Goal: Transaction & Acquisition: Purchase product/service

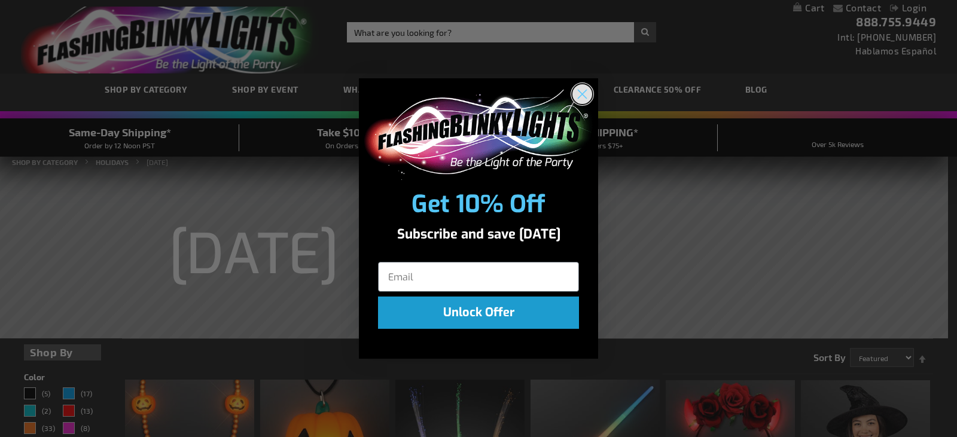
click at [578, 92] on circle "Close dialog" at bounding box center [582, 94] width 20 height 20
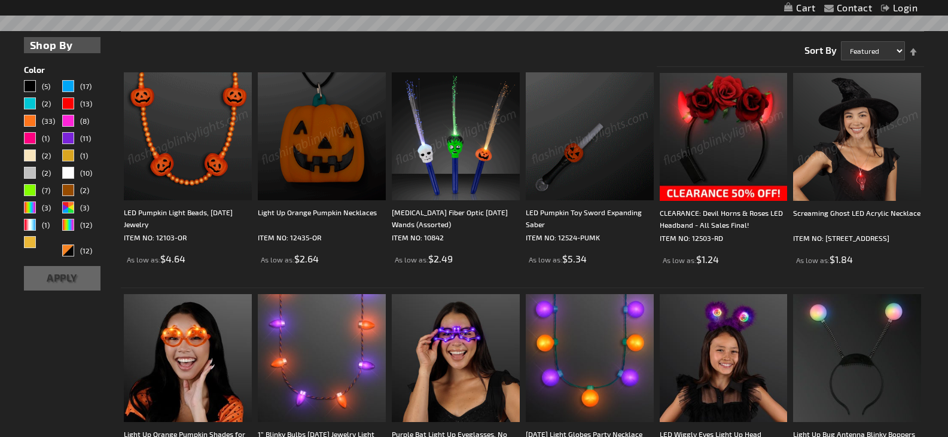
scroll to position [359, 0]
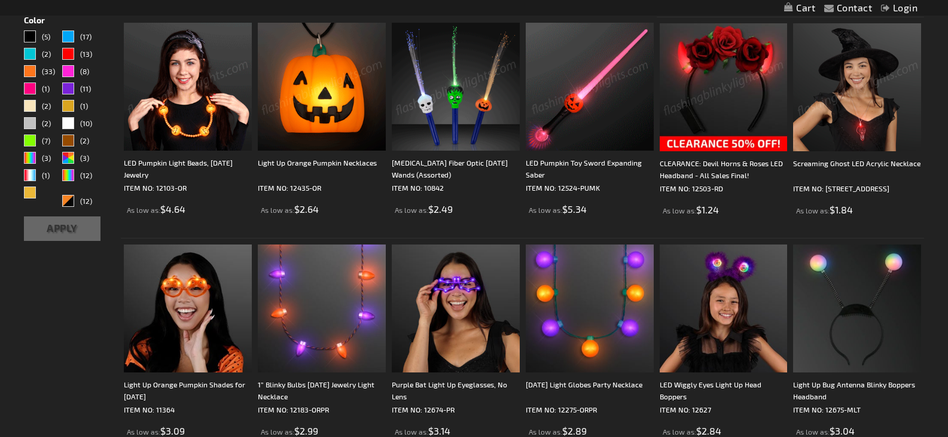
click at [861, 132] on img at bounding box center [857, 87] width 128 height 128
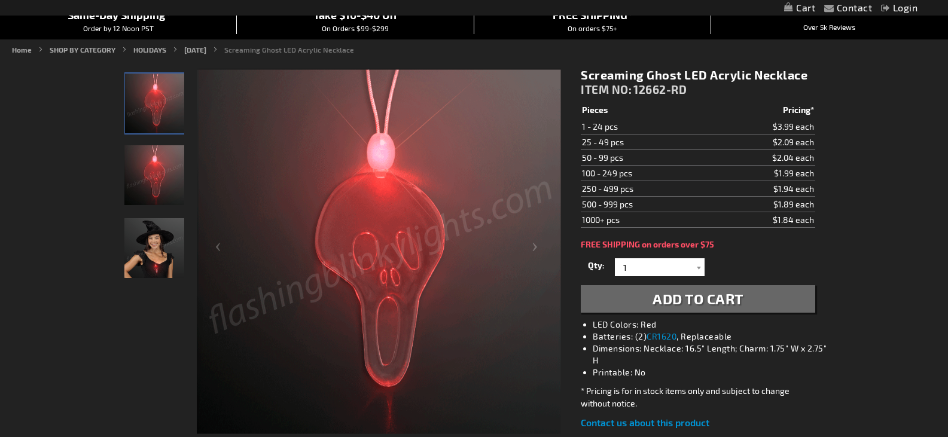
scroll to position [179, 0]
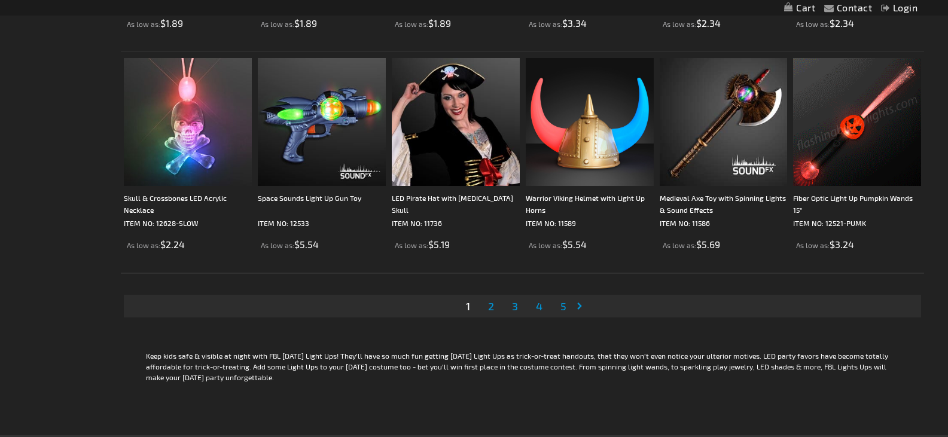
scroll to position [2323, 0]
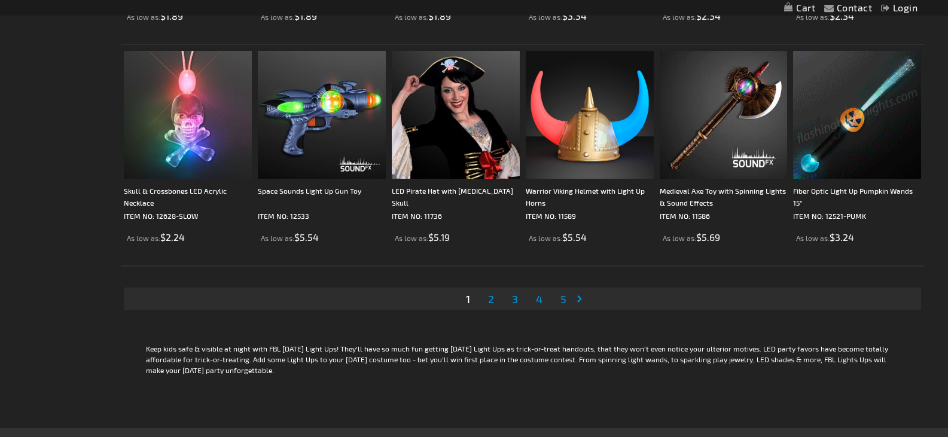
click at [493, 298] on span "2" at bounding box center [491, 299] width 6 height 13
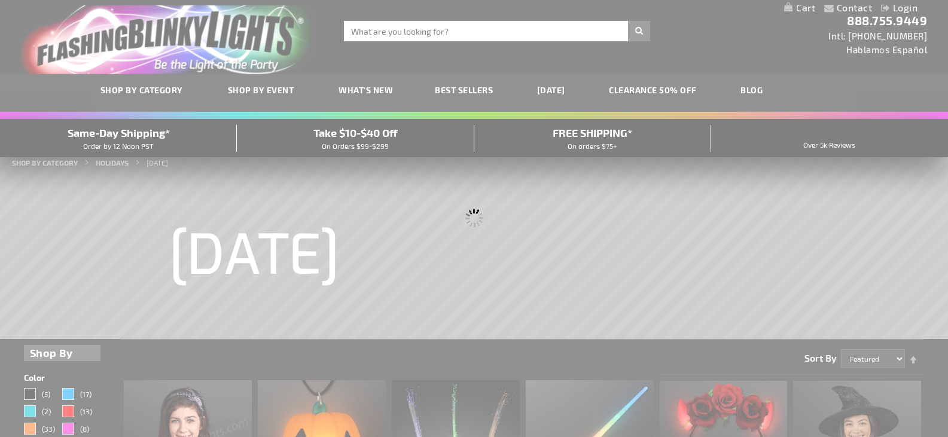
scroll to position [0, 0]
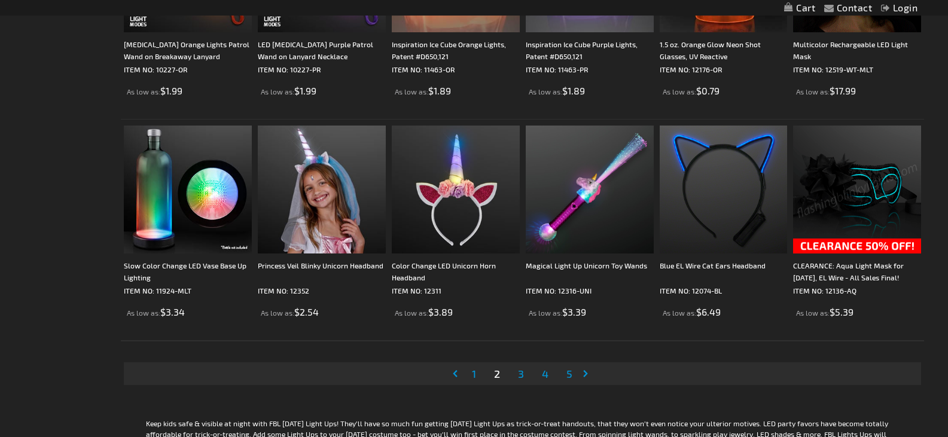
scroll to position [2273, 0]
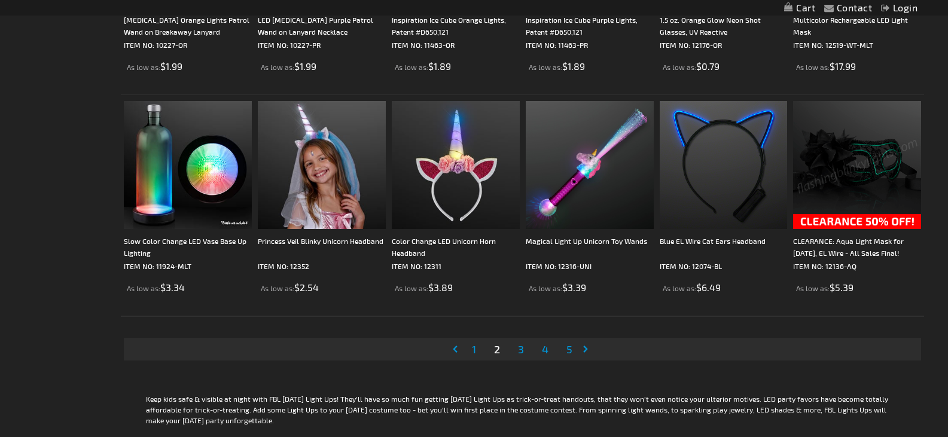
click at [523, 349] on span "3" at bounding box center [521, 349] width 6 height 13
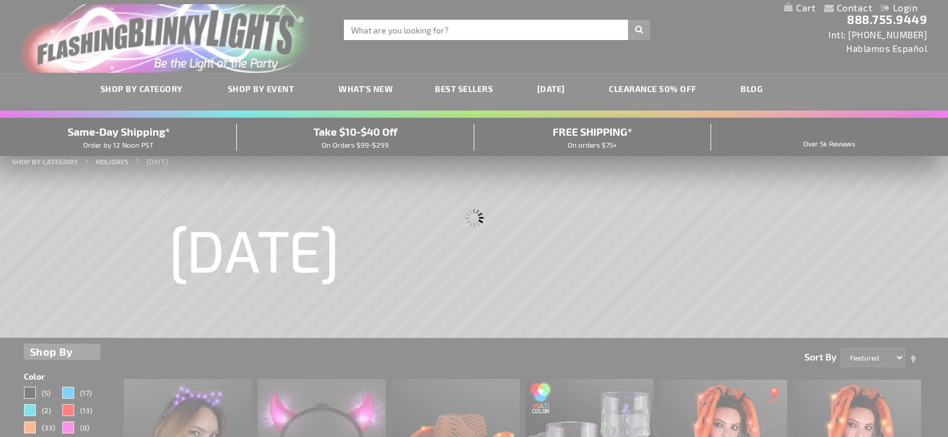
scroll to position [0, 0]
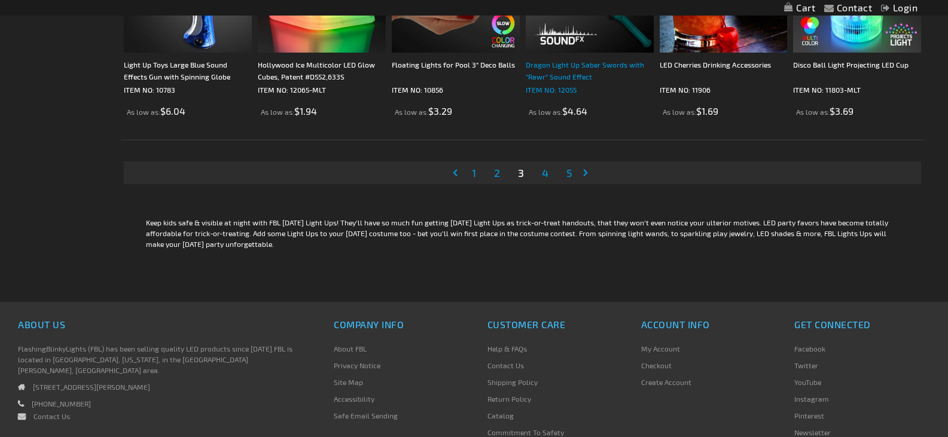
scroll to position [2452, 0]
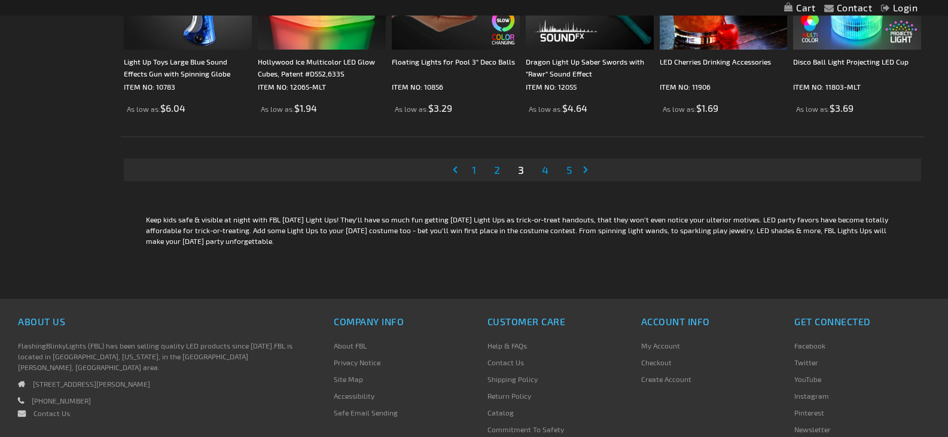
click at [537, 164] on li "Page 4" at bounding box center [545, 170] width 23 height 23
click at [543, 167] on span "4" at bounding box center [545, 169] width 7 height 13
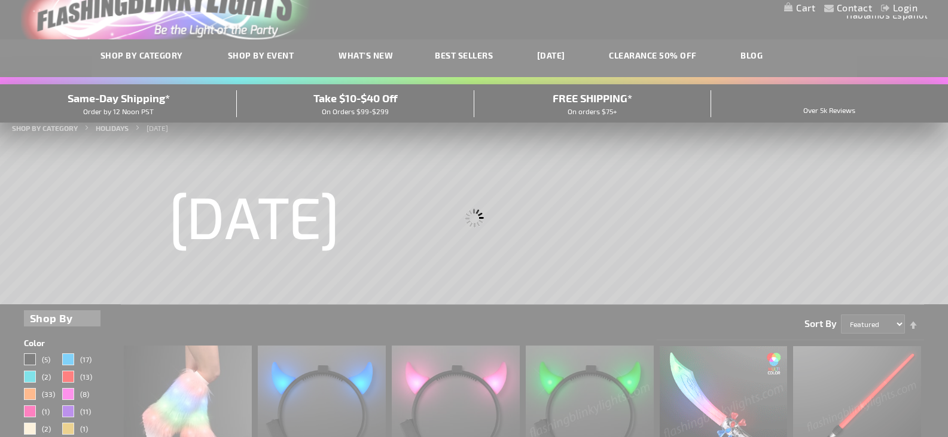
scroll to position [7, 0]
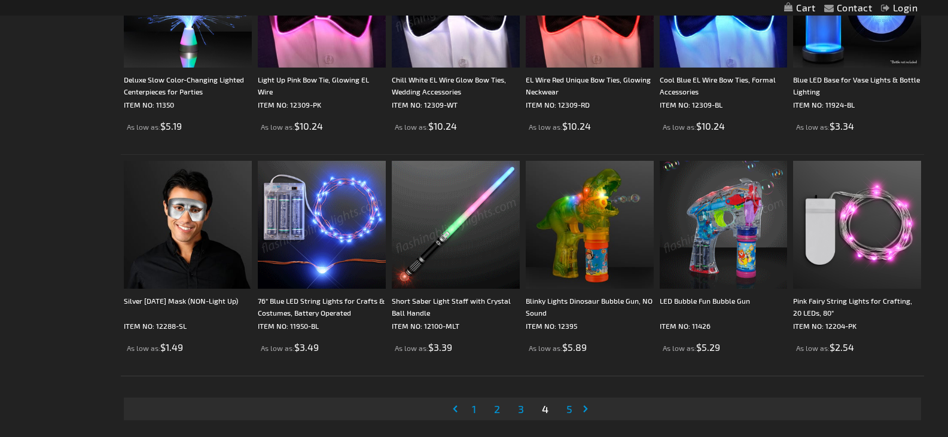
scroll to position [2273, 0]
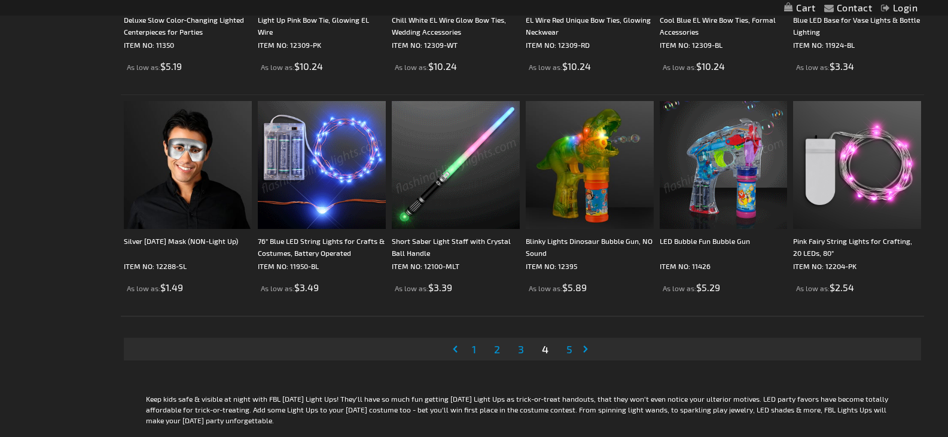
click at [569, 347] on span "5" at bounding box center [569, 349] width 6 height 13
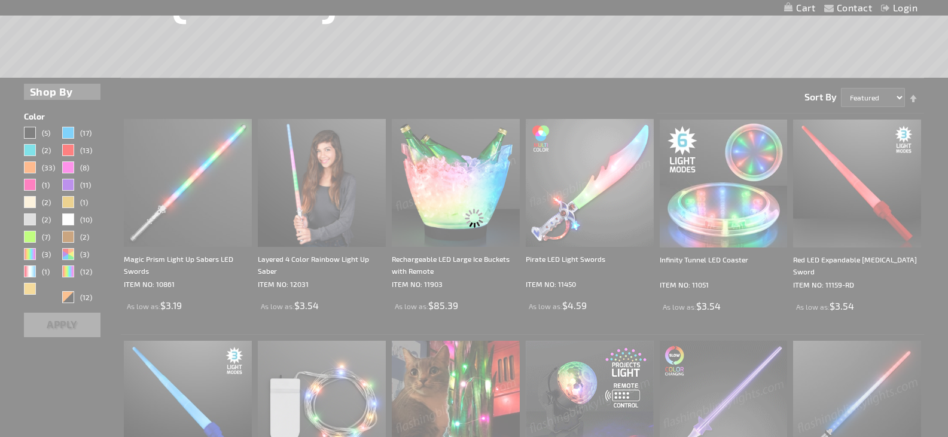
scroll to position [136, 0]
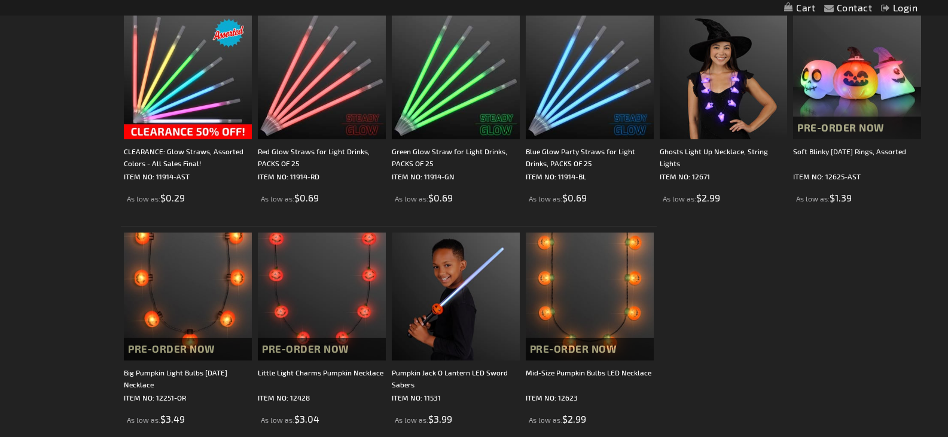
scroll to position [1316, 0]
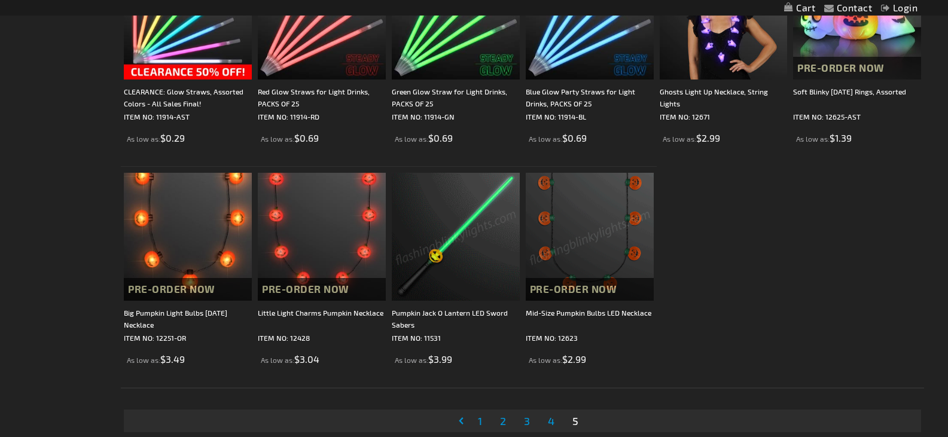
click at [479, 422] on span "1" at bounding box center [480, 421] width 4 height 13
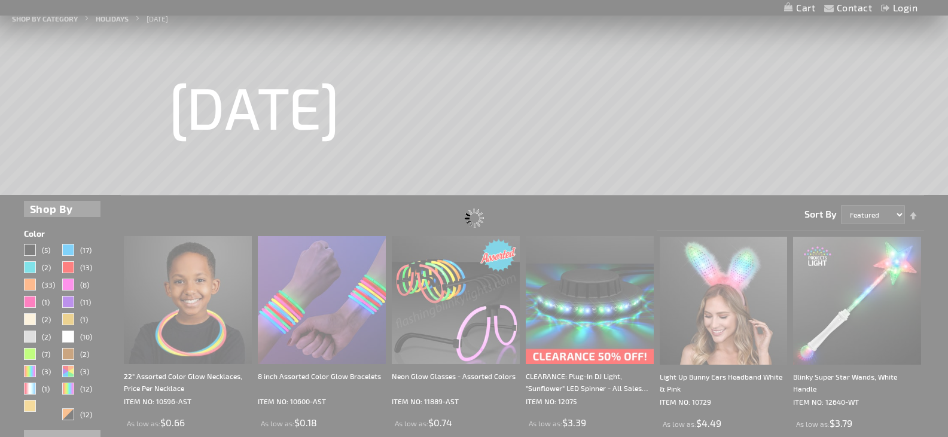
scroll to position [59, 0]
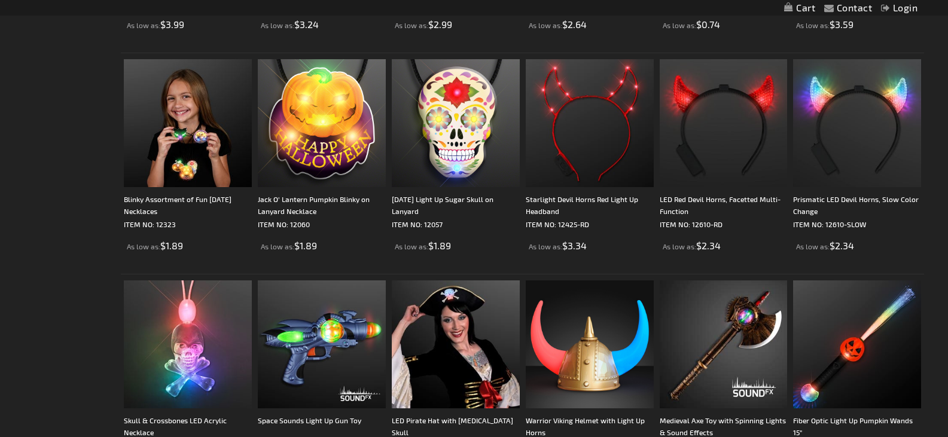
scroll to position [2034, 0]
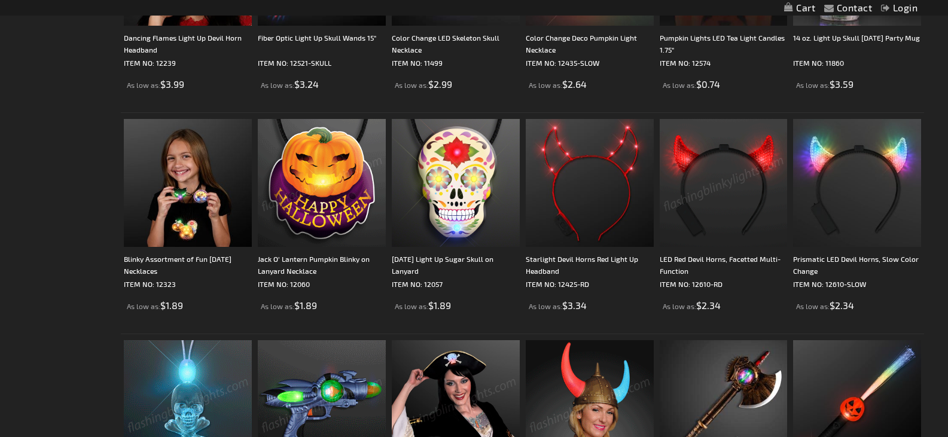
click at [317, 200] on img at bounding box center [322, 183] width 128 height 128
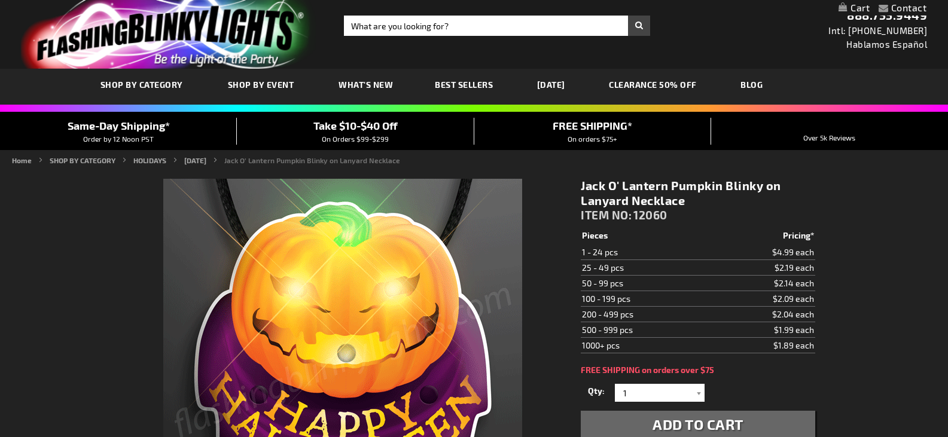
scroll to position [60, 0]
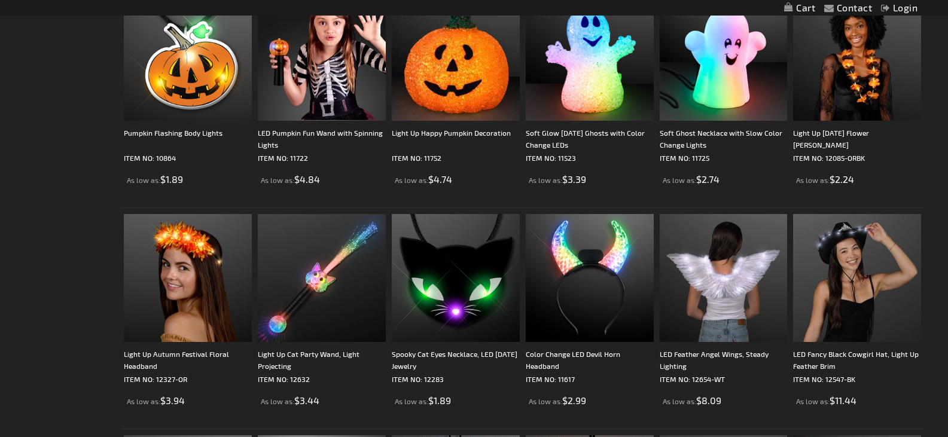
scroll to position [1436, 0]
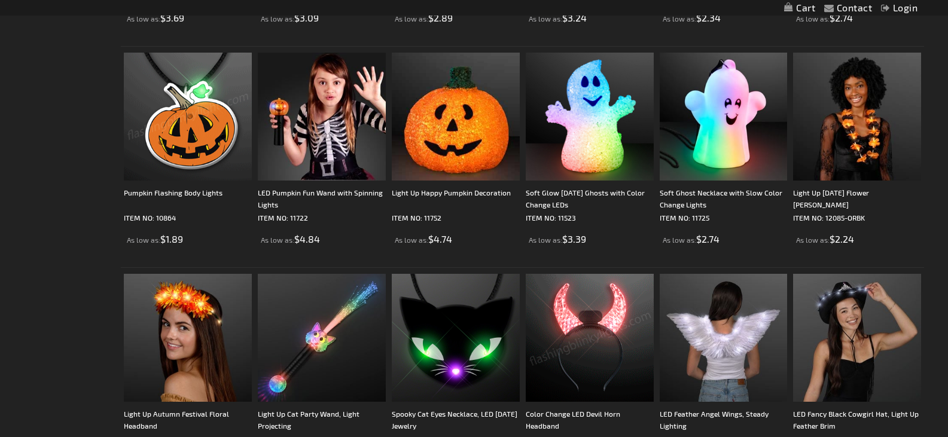
click at [190, 127] on img at bounding box center [188, 117] width 128 height 128
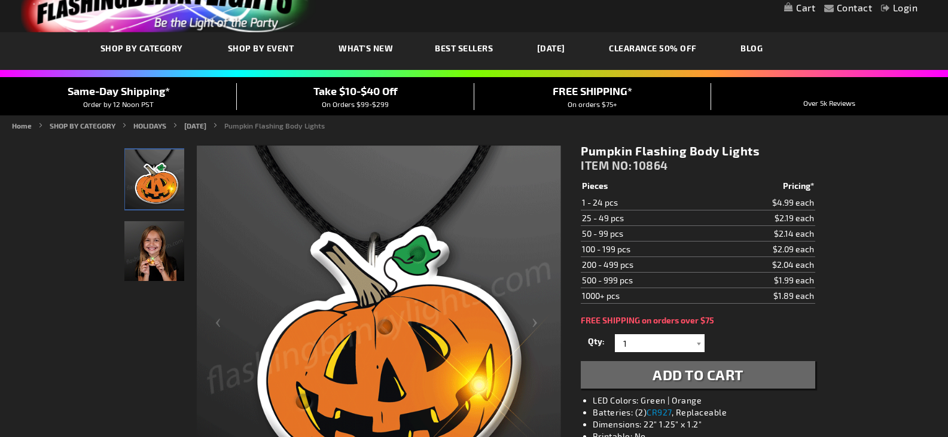
scroll to position [60, 0]
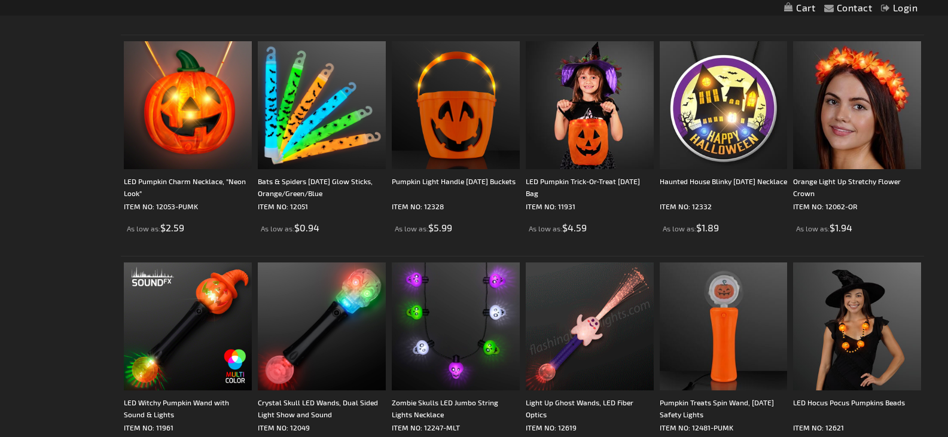
scroll to position [779, 0]
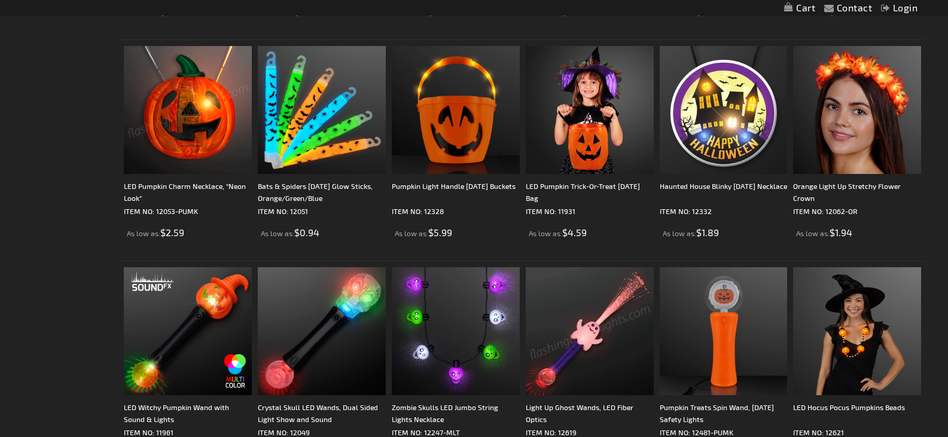
click at [179, 115] on img at bounding box center [188, 110] width 128 height 128
